Goal: Transaction & Acquisition: Purchase product/service

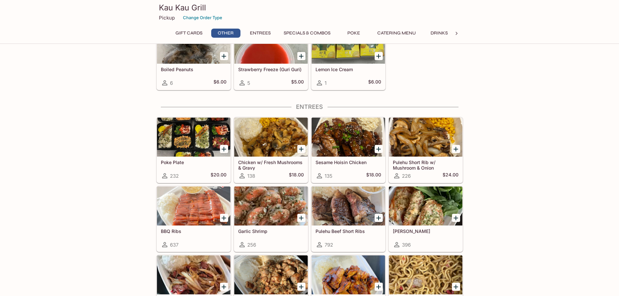
scroll to position [422, 0]
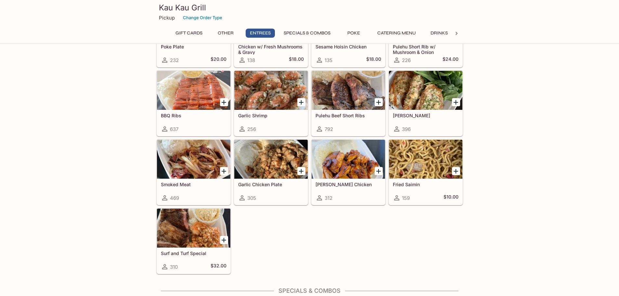
click at [354, 31] on button "Poke" at bounding box center [353, 33] width 29 height 9
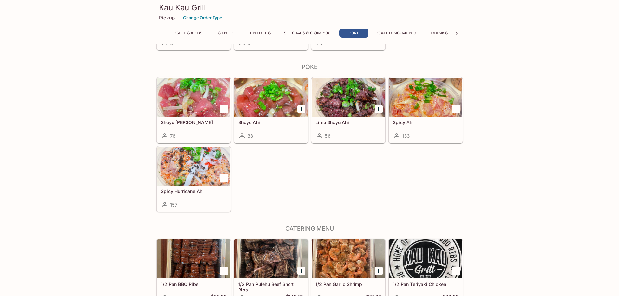
scroll to position [1022, 0]
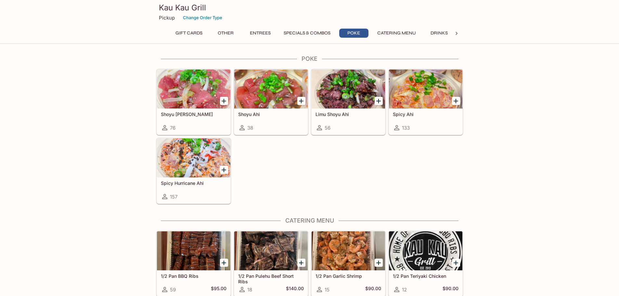
click at [184, 163] on div at bounding box center [193, 157] width 73 height 39
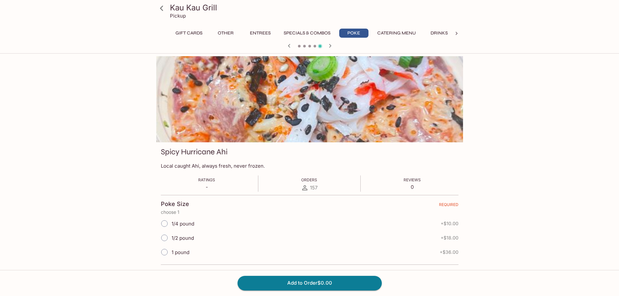
click at [163, 6] on icon at bounding box center [161, 8] width 11 height 11
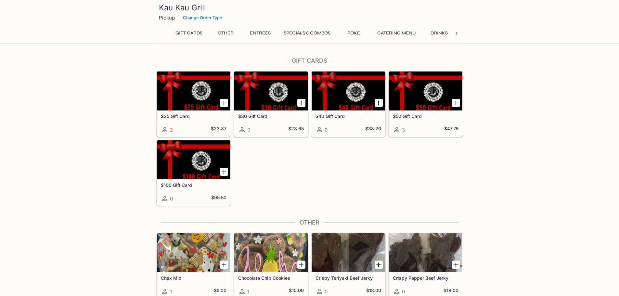
scroll to position [162, 0]
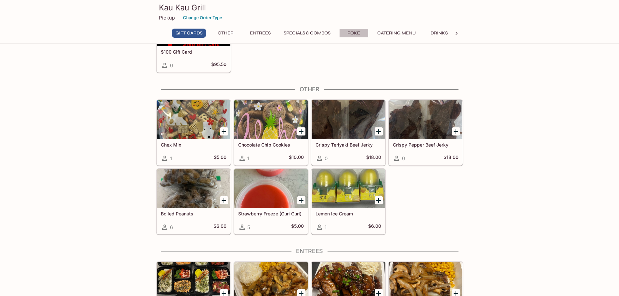
click at [352, 32] on button "Poke" at bounding box center [353, 33] width 29 height 9
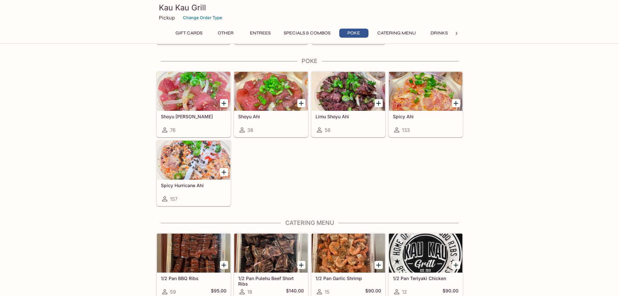
scroll to position [1022, 0]
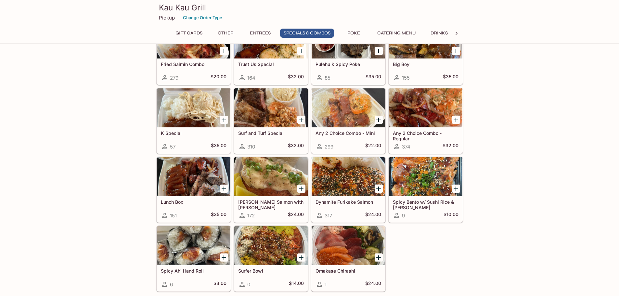
scroll to position [762, 0]
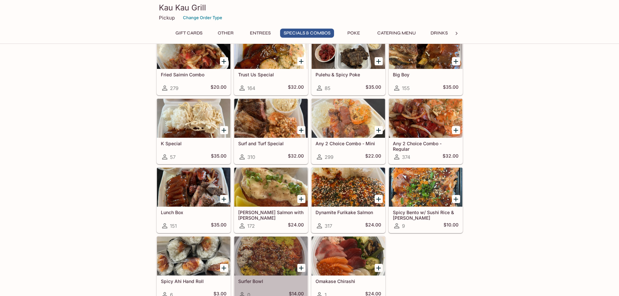
click at [269, 259] on div at bounding box center [270, 255] width 73 height 39
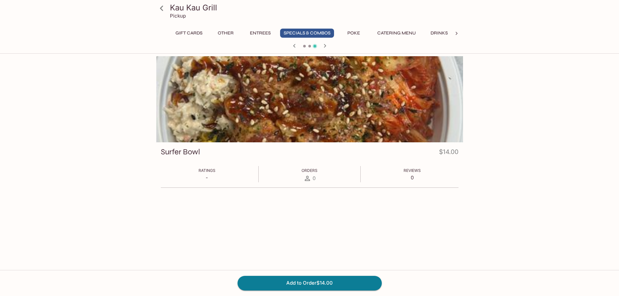
click at [119, 129] on div "Kau Kau Grill Pickup Gift Cards Other Entrees Specials & Combos Poke Catering M…" at bounding box center [310, 182] width 416 height 252
click at [324, 42] on icon "button" at bounding box center [325, 46] width 8 height 8
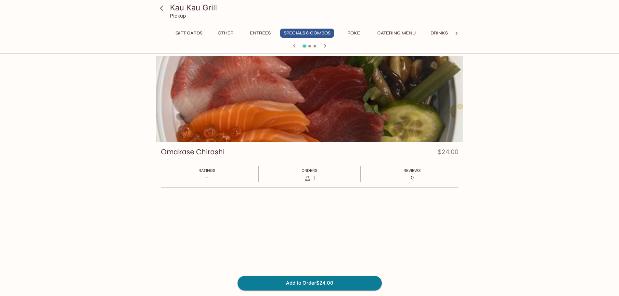
click at [292, 44] on icon "button" at bounding box center [294, 46] width 8 height 8
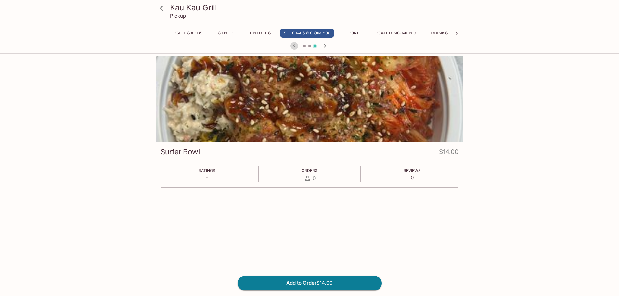
click at [292, 44] on icon "button" at bounding box center [294, 46] width 8 height 8
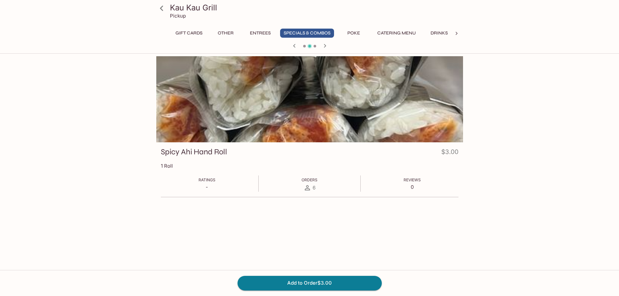
click at [169, 6] on link at bounding box center [162, 8] width 16 height 16
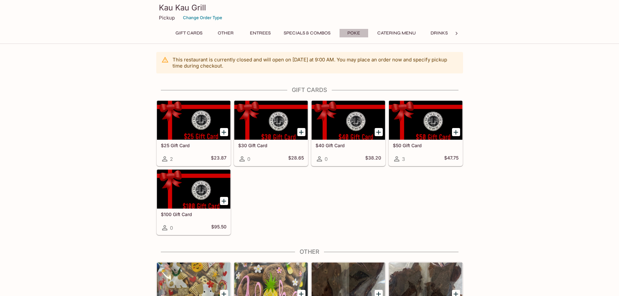
click at [359, 35] on button "Poke" at bounding box center [353, 33] width 29 height 9
